Goal: Find specific page/section: Find specific page/section

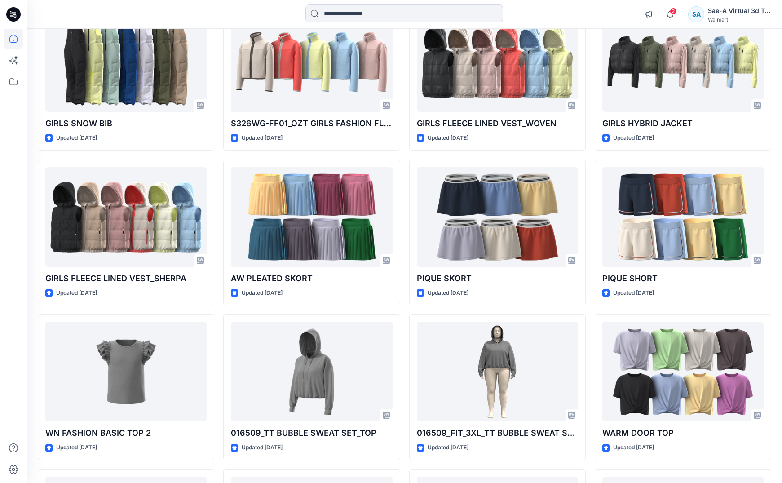
scroll to position [321, 0]
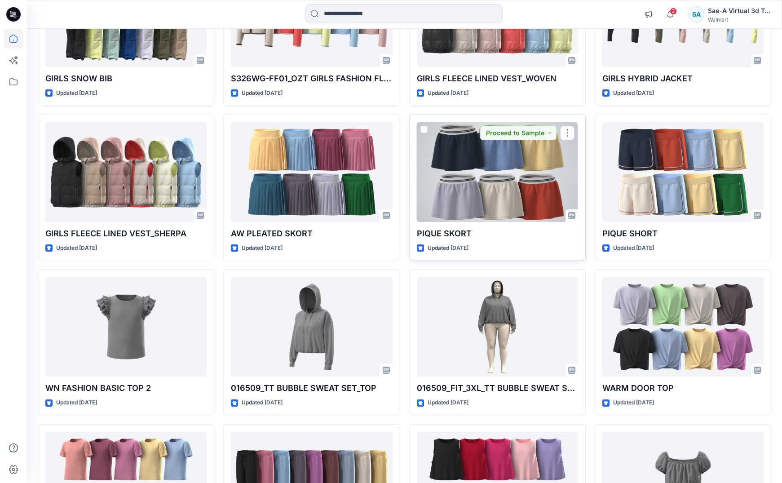
click at [514, 175] on div at bounding box center [497, 172] width 161 height 100
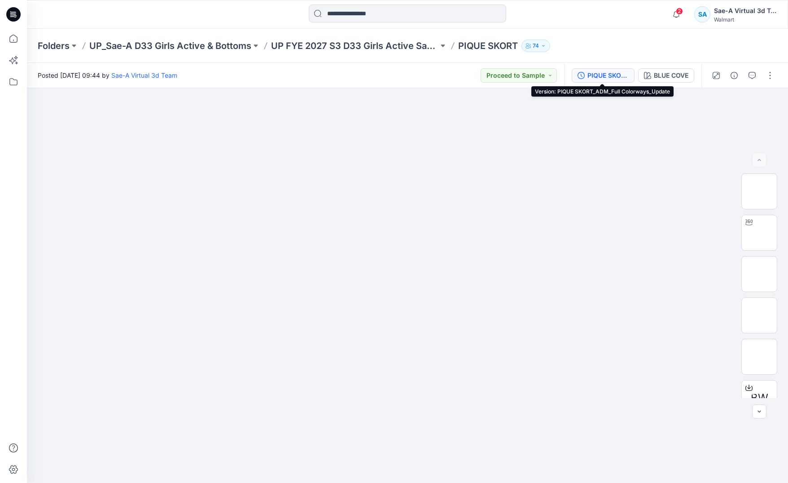
click at [627, 75] on div "PIQUE SKORT_ADM_Full Colorways_Update" at bounding box center [608, 75] width 41 height 10
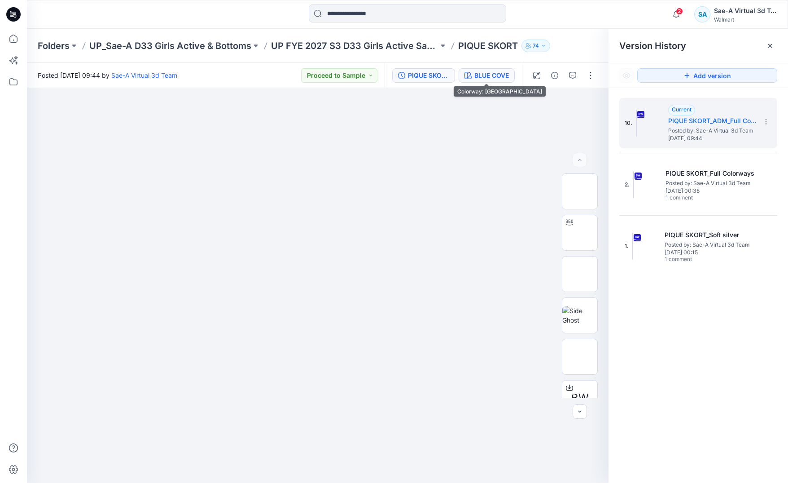
click at [502, 76] on div "BLUE COVE" at bounding box center [491, 75] width 35 height 10
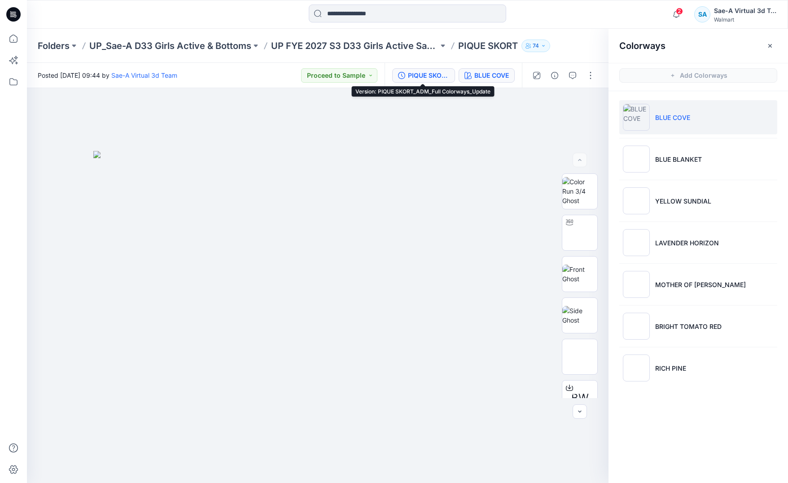
click at [433, 77] on div "PIQUE SKORT_ADM_Full Colorways_Update" at bounding box center [428, 75] width 41 height 10
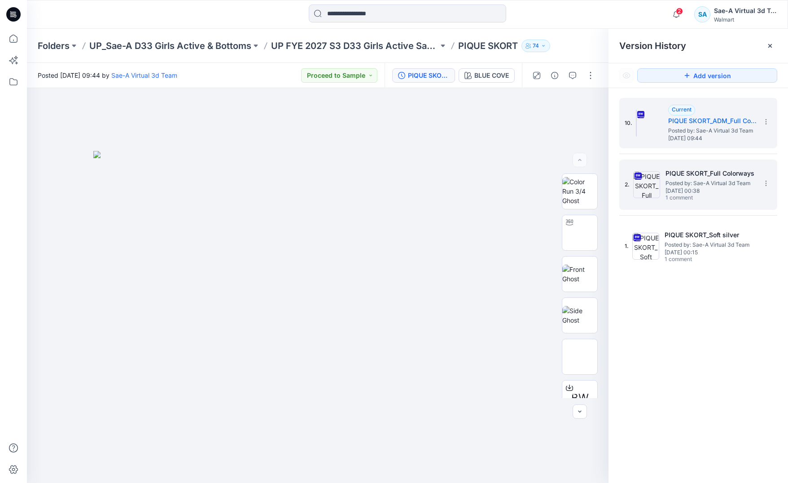
click at [656, 181] on img at bounding box center [646, 184] width 27 height 27
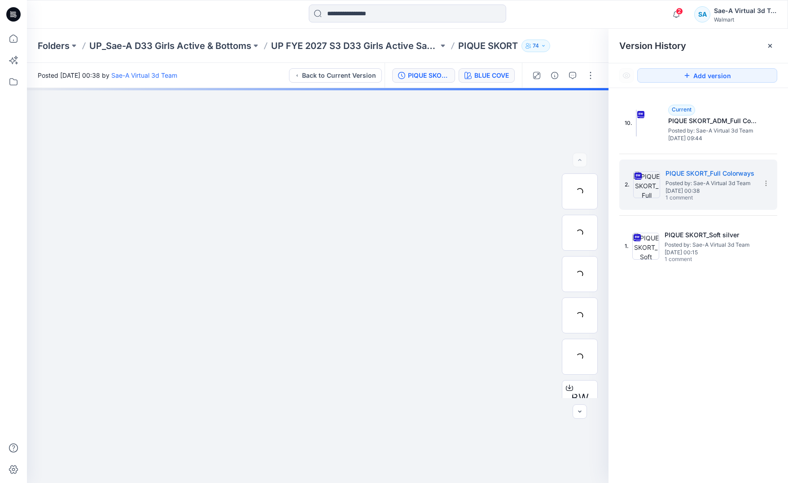
click at [496, 79] on div "BLUE COVE" at bounding box center [491, 75] width 35 height 10
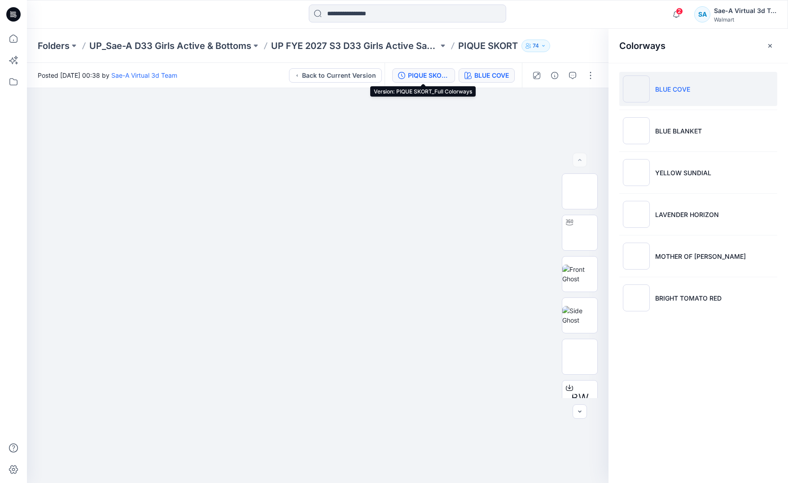
click at [427, 79] on div "PIQUE SKORT_Full Colorways" at bounding box center [428, 75] width 41 height 10
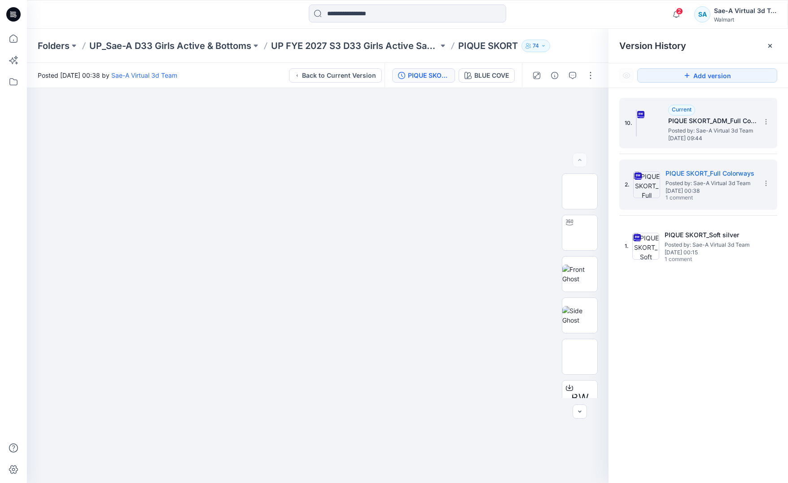
click at [690, 120] on h5 "PIQUE SKORT_ADM_Full Colorways_Update" at bounding box center [713, 120] width 90 height 11
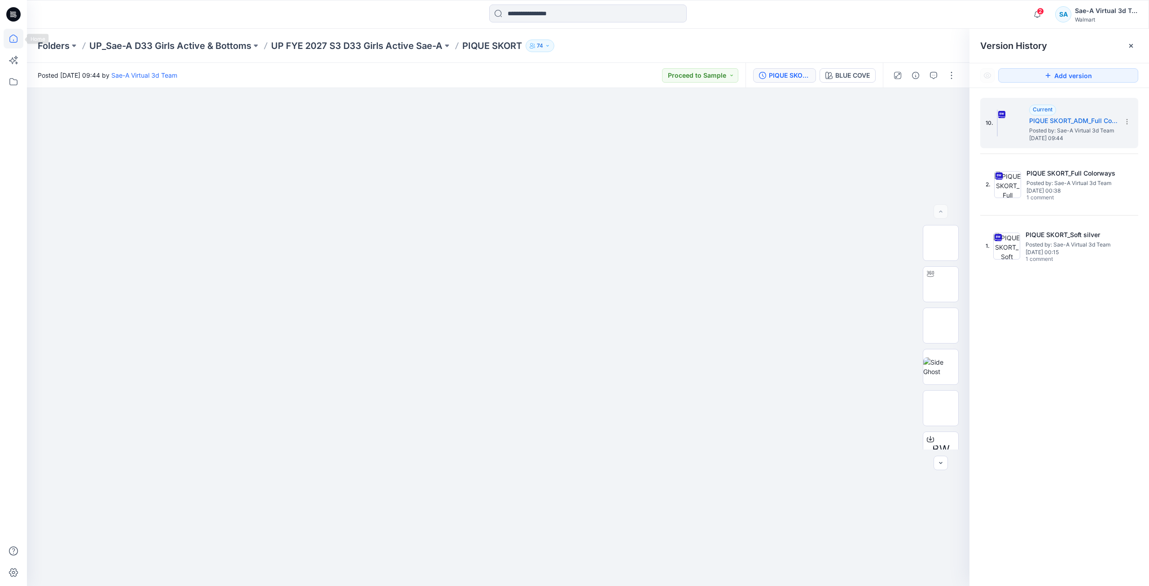
click at [14, 41] on icon at bounding box center [14, 39] width 20 height 20
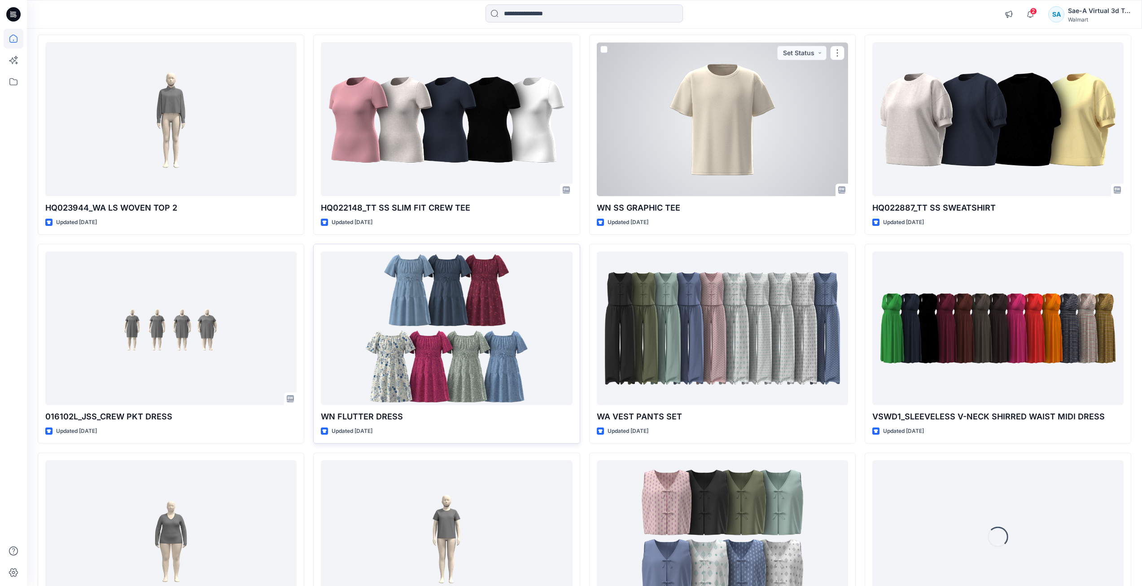
scroll to position [3648, 0]
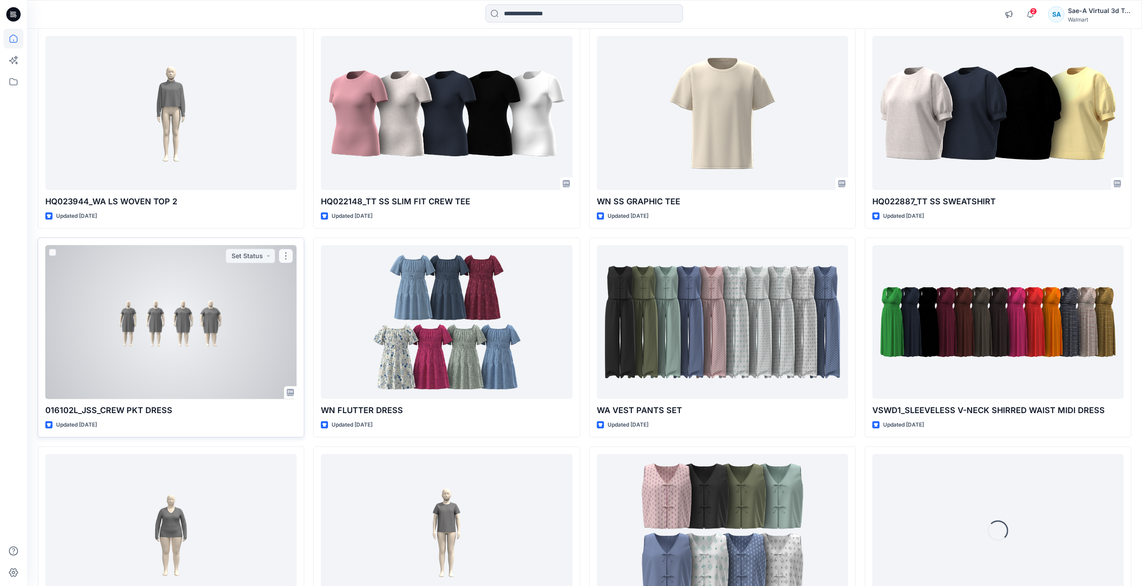
click at [180, 370] on div at bounding box center [170, 322] width 251 height 154
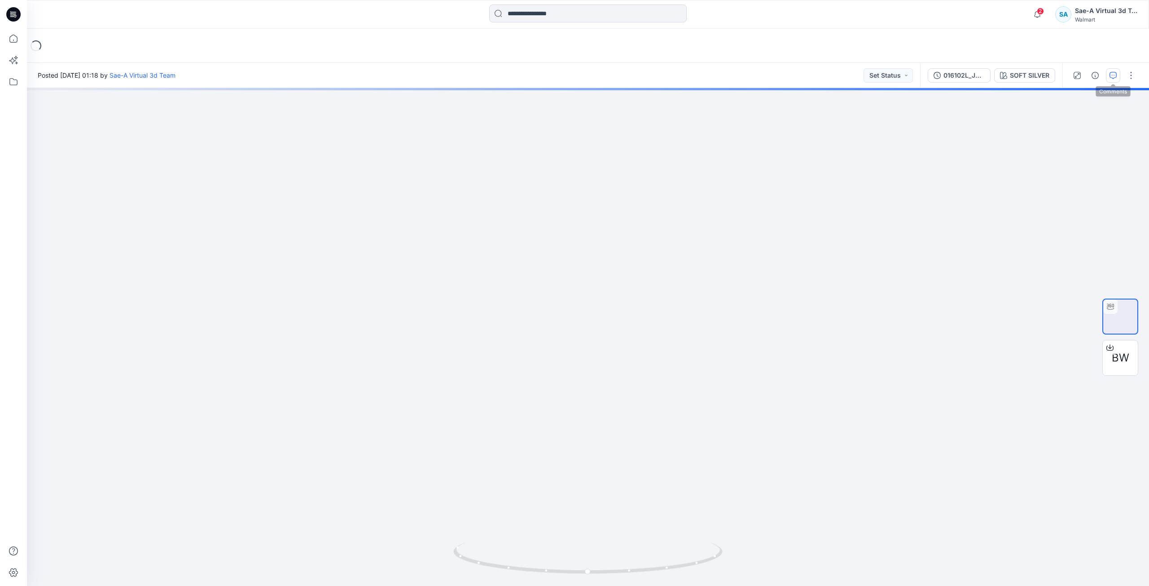
click at [788, 74] on icon "button" at bounding box center [1113, 75] width 7 height 7
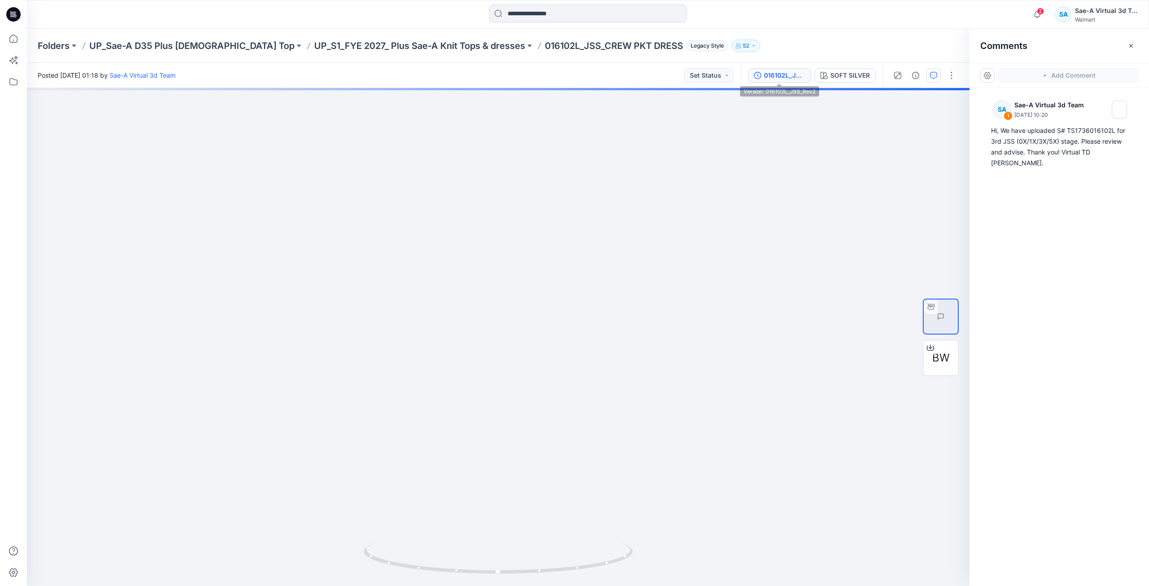
click at [783, 78] on div "016102L_JSS_Rev2" at bounding box center [784, 75] width 41 height 10
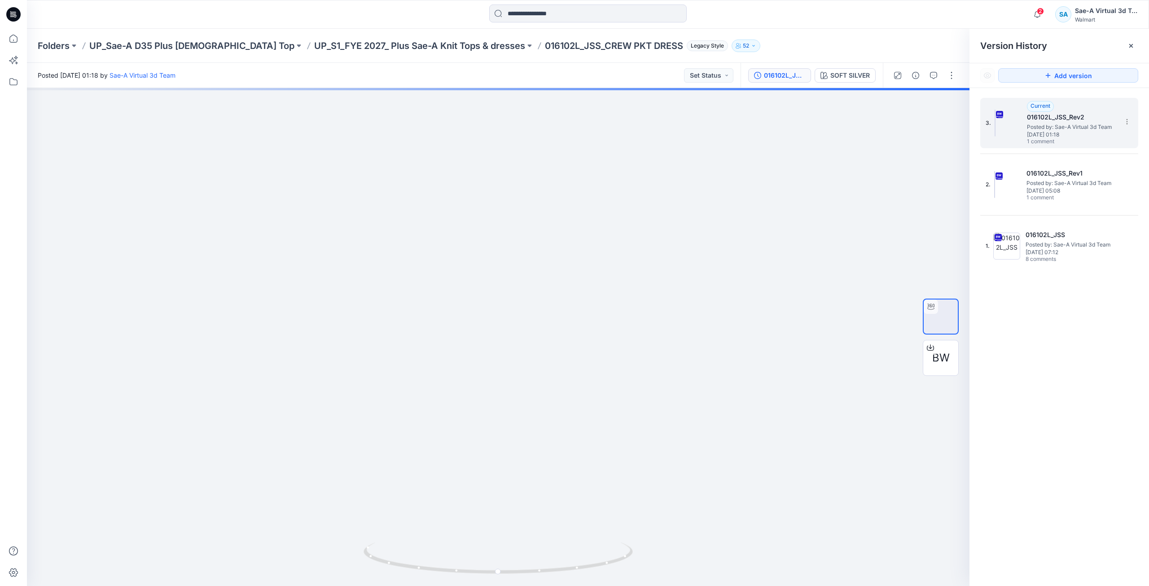
click at [788, 136] on span "[DATE] 01:18" at bounding box center [1072, 135] width 90 height 6
click at [788, 75] on button "button" at bounding box center [934, 75] width 14 height 14
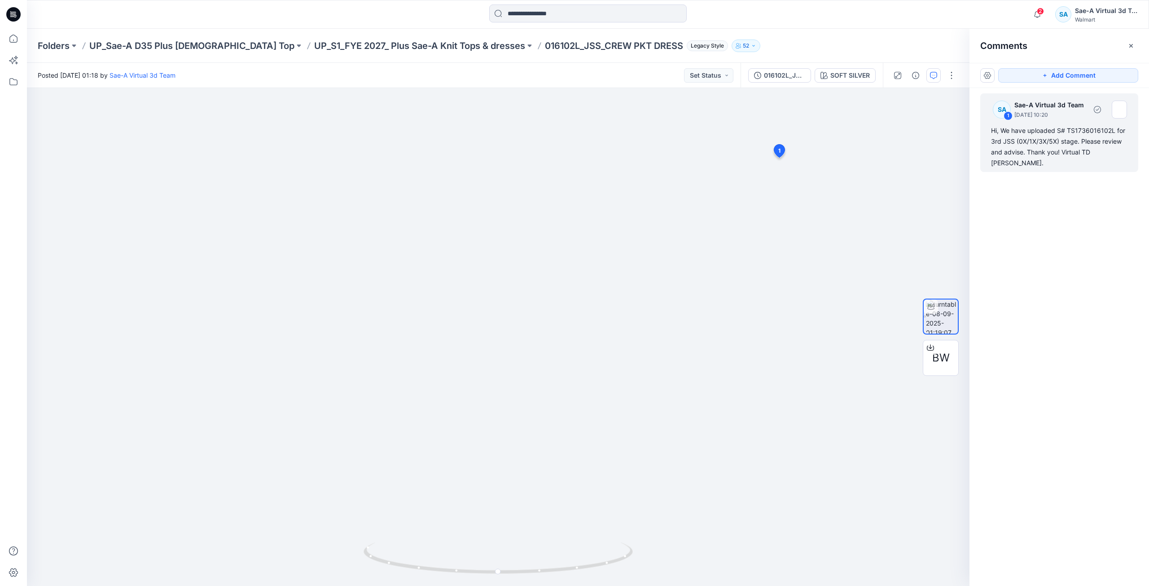
click at [788, 129] on div "Hi, We have uploaded S# TS1736016102L for 3rd JSS (0X/1X/3X/5X) stage. Please r…" at bounding box center [1059, 146] width 136 height 43
